Goal: Information Seeking & Learning: Learn about a topic

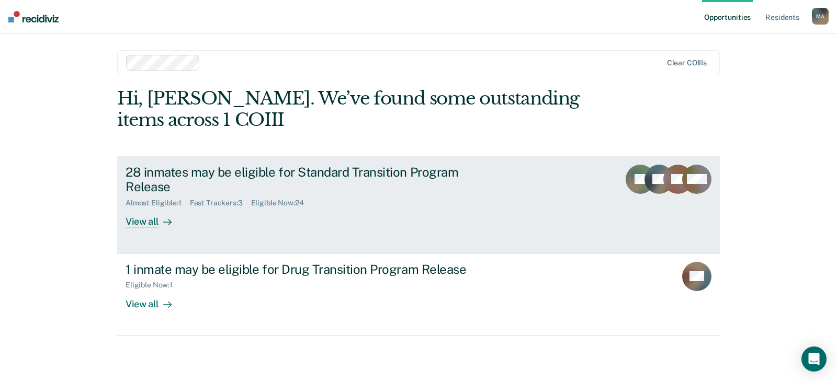
click at [145, 221] on div "View all" at bounding box center [154, 218] width 59 height 20
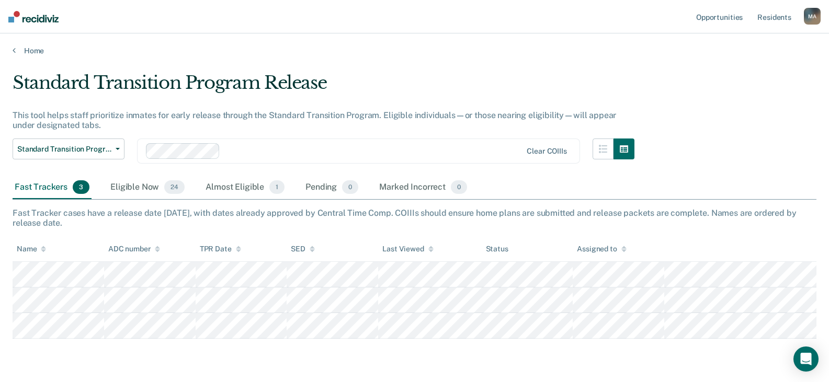
click at [814, 18] on div "M A" at bounding box center [812, 16] width 17 height 17
